Goal: Task Accomplishment & Management: Manage account settings

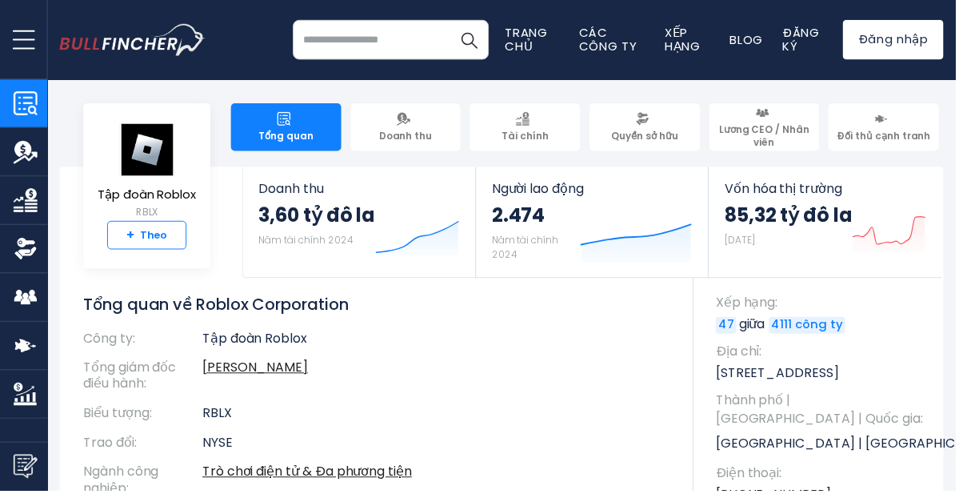
click at [150, 237] on font "Theo" at bounding box center [155, 236] width 28 height 15
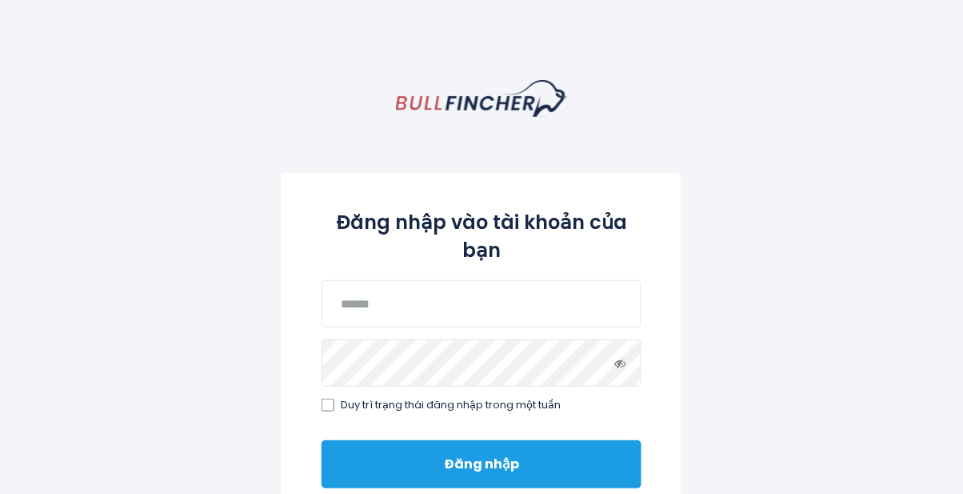
click at [483, 458] on font "Đăng nhập" at bounding box center [481, 463] width 75 height 18
